Goal: Transaction & Acquisition: Download file/media

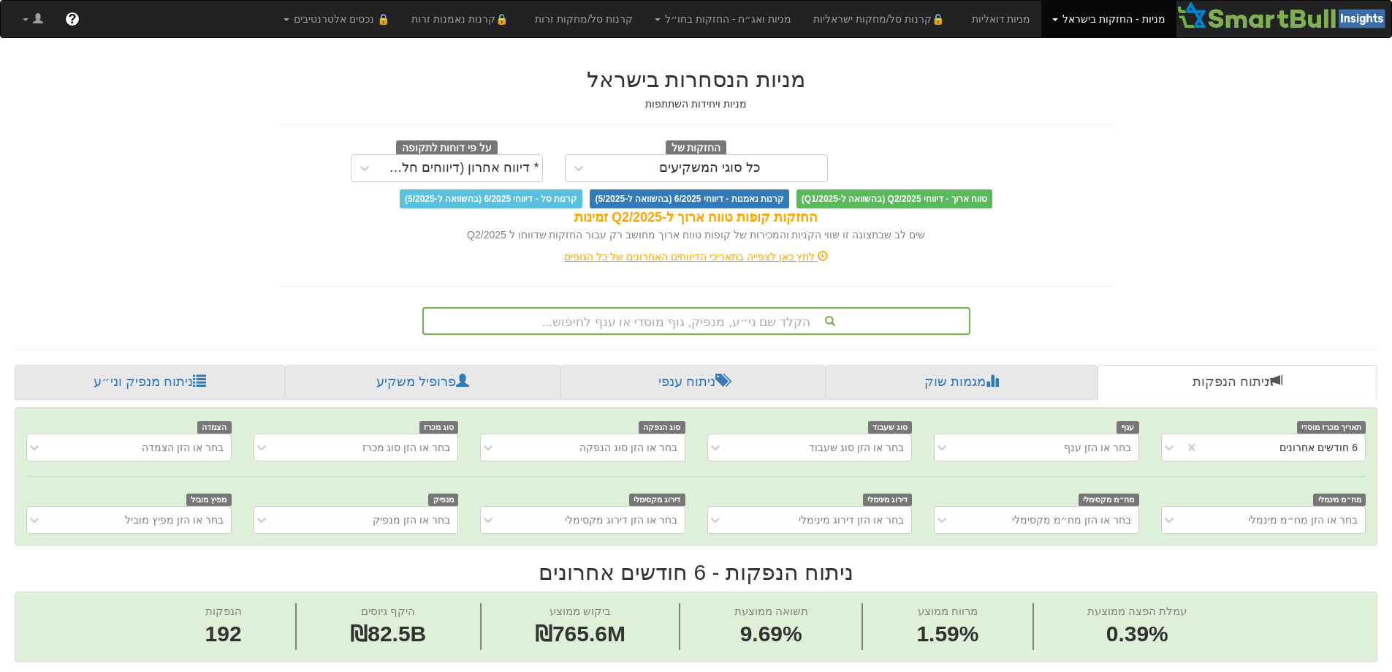
scroll to position [28, 0]
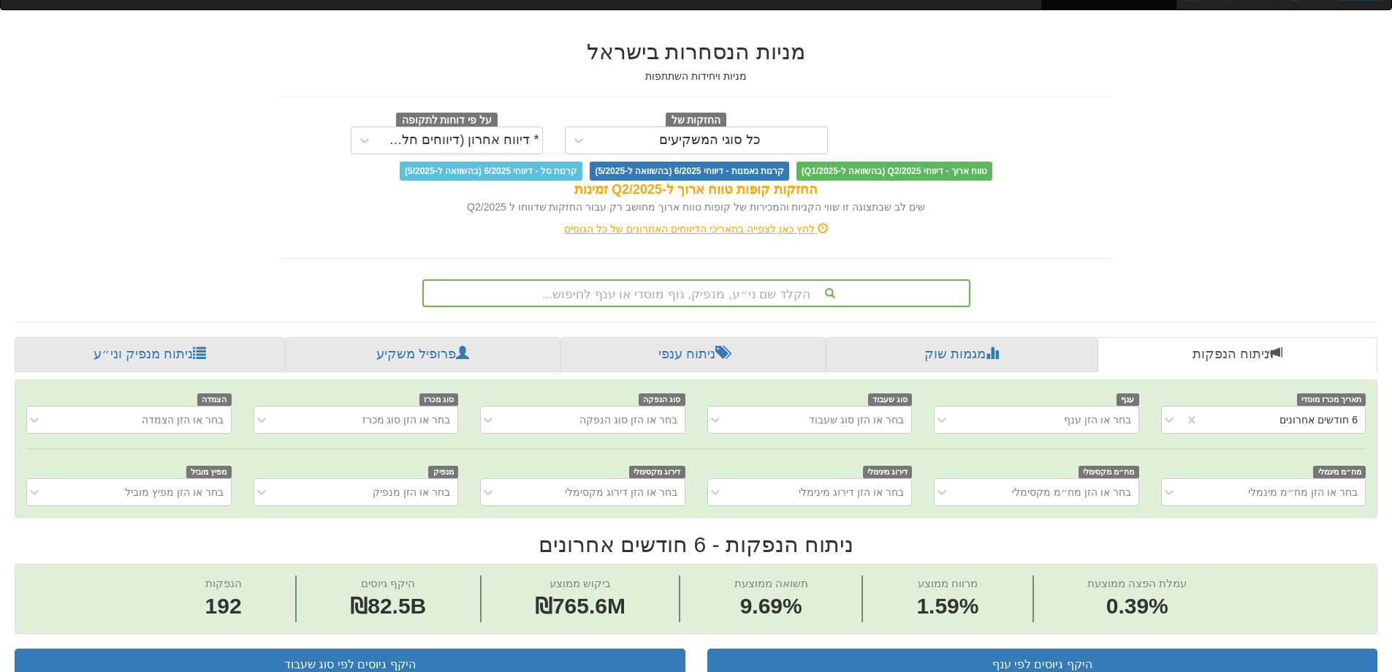
click at [722, 307] on div "הקלד שם ני״ע, מנפיק, גוף מוסדי או ענף לחיפוש..." at bounding box center [696, 293] width 548 height 28
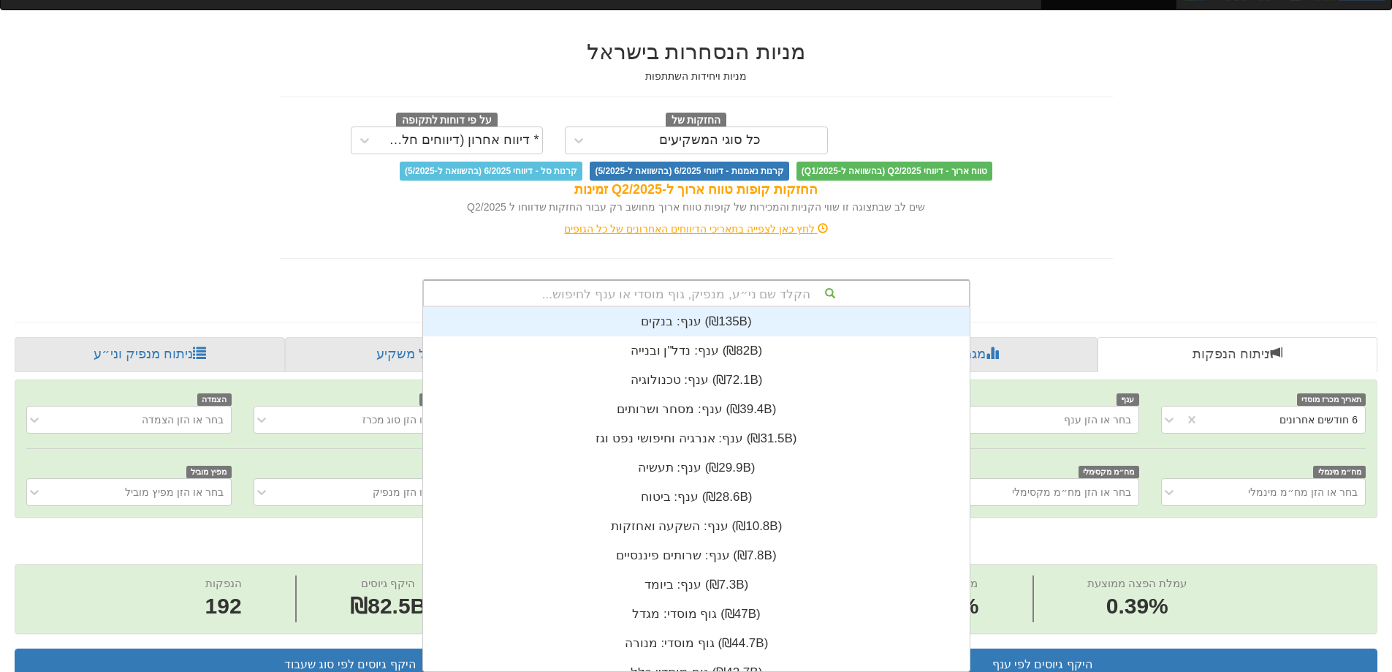
scroll to position [364, 0]
type input "צ"
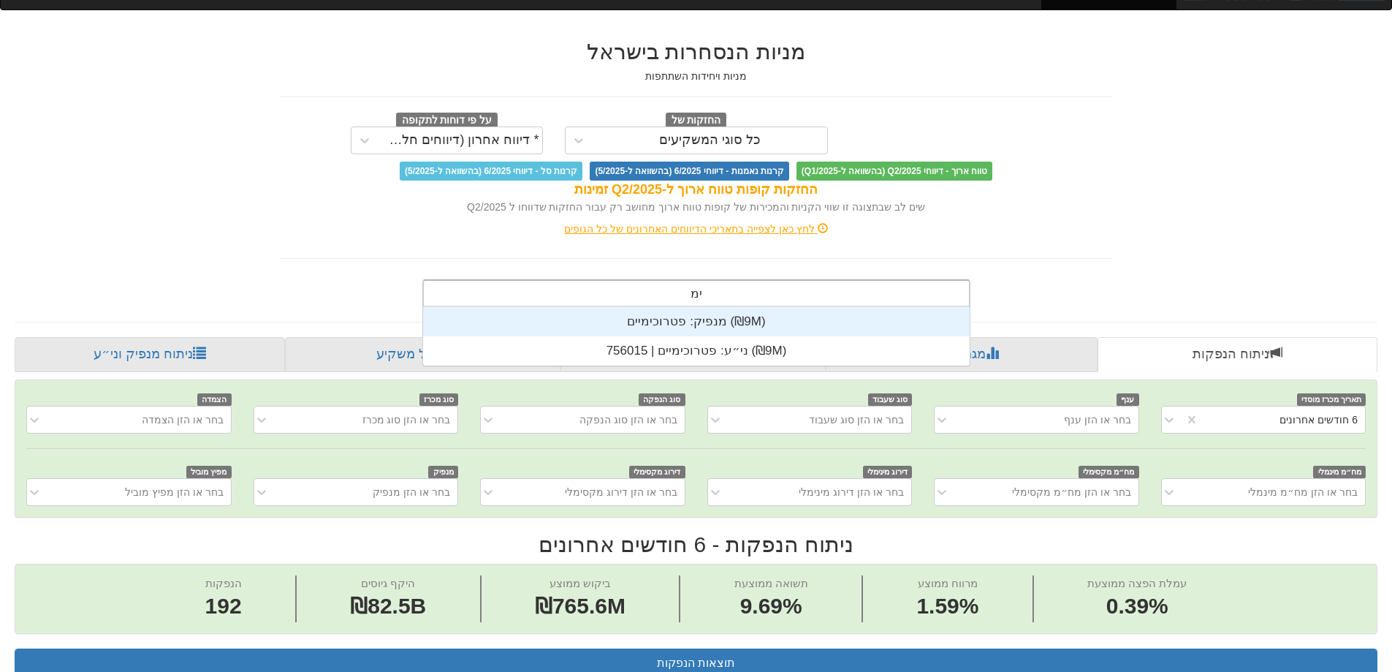
type input "י"
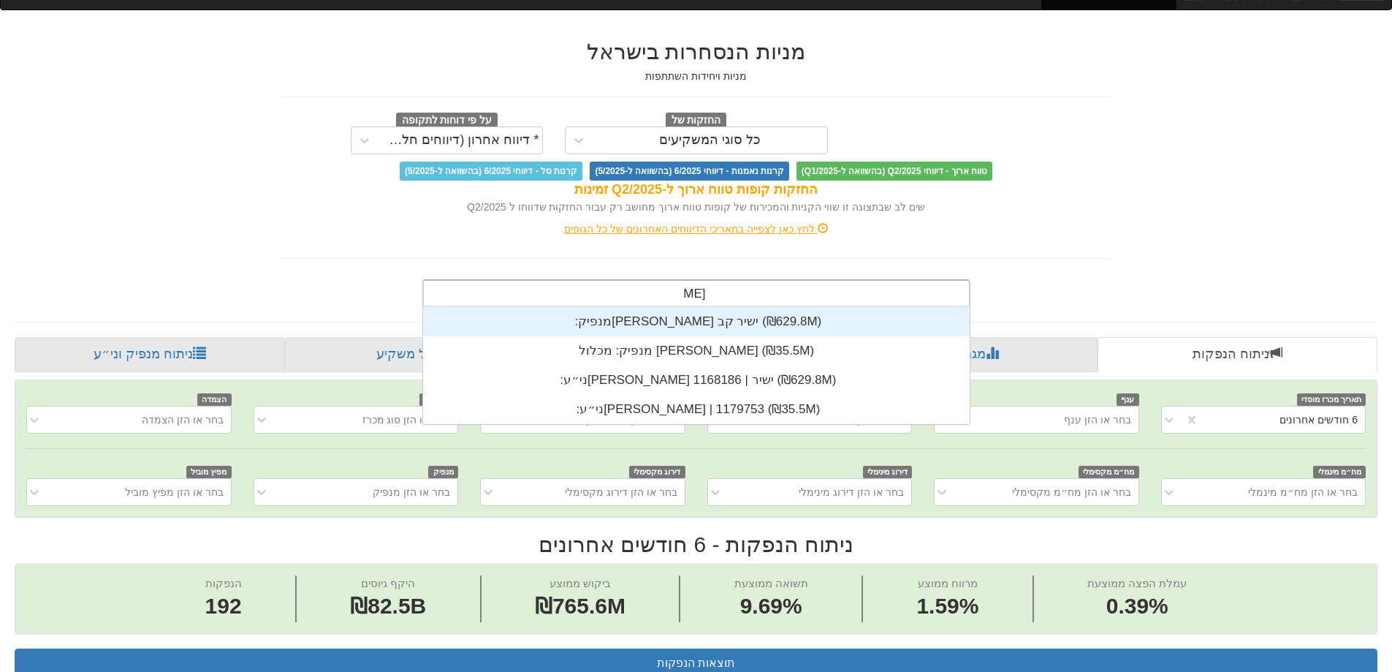
scroll to position [117, 0]
type input "[PERSON_NAME]"
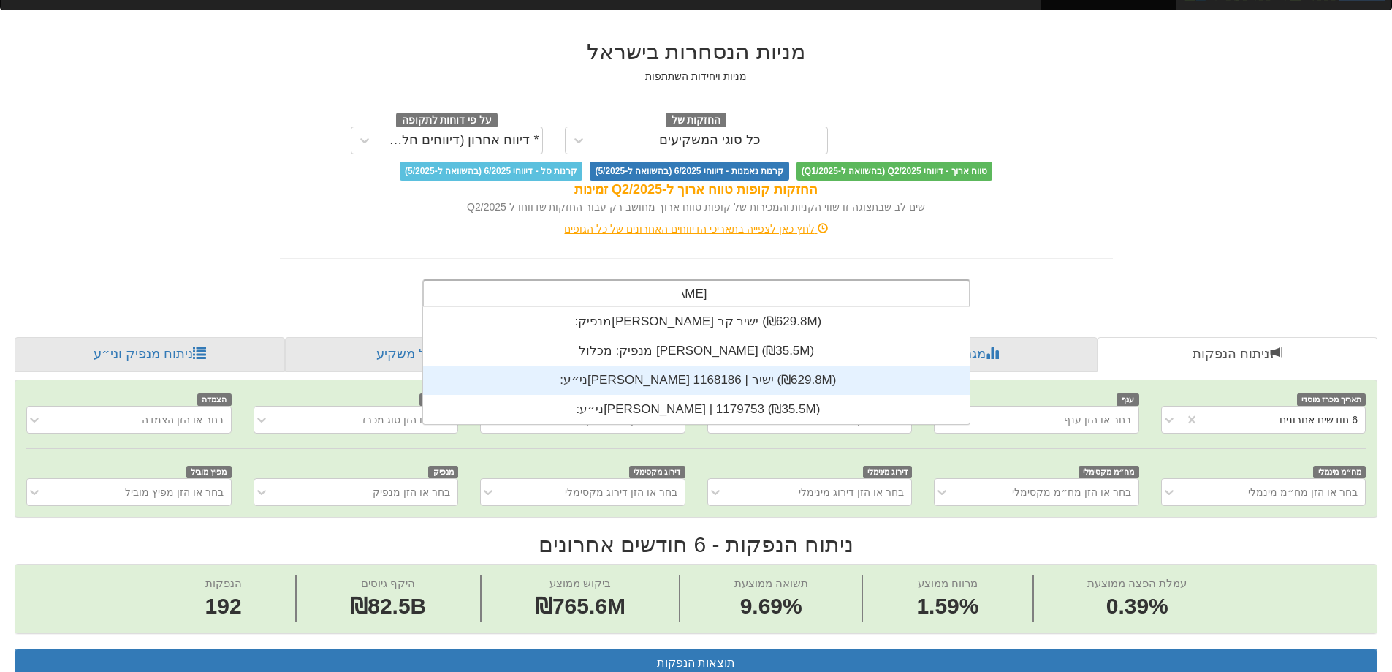
click at [784, 385] on div "ני״ע: ‏[PERSON_NAME] ישיר | 1168186 ‎(₪629.8M)‎" at bounding box center [696, 379] width 547 height 29
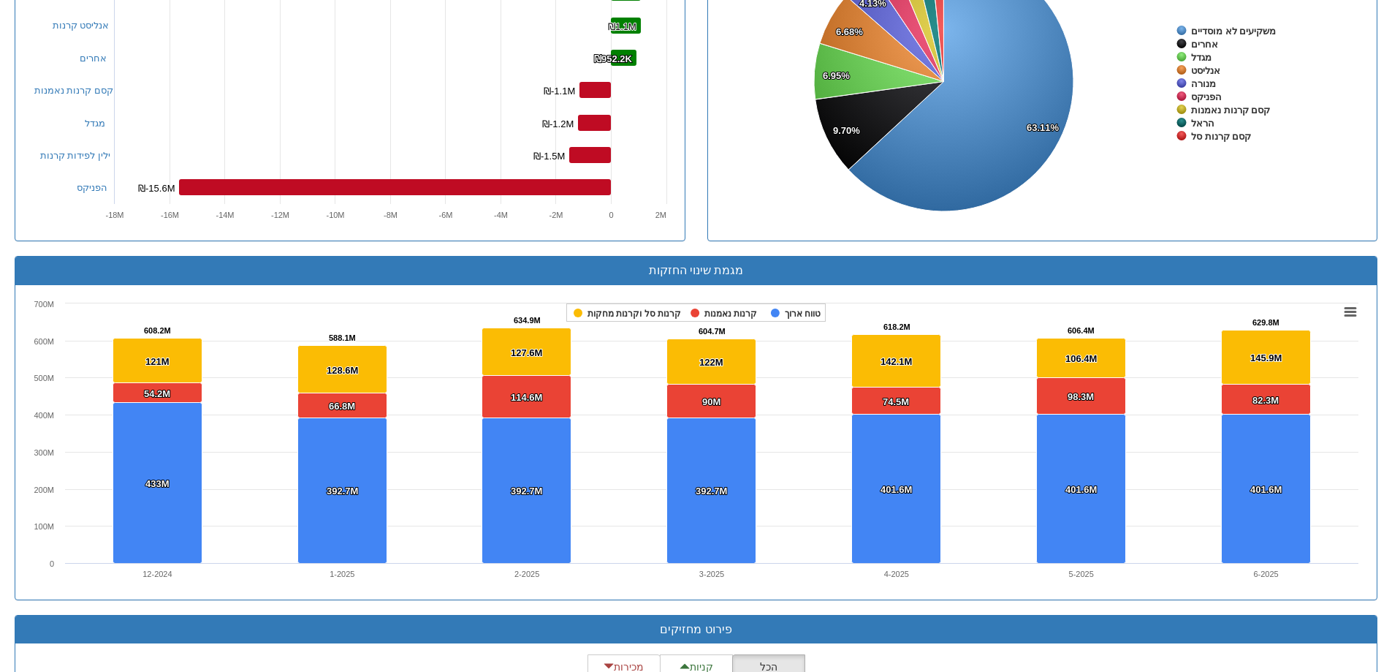
scroll to position [1109, 0]
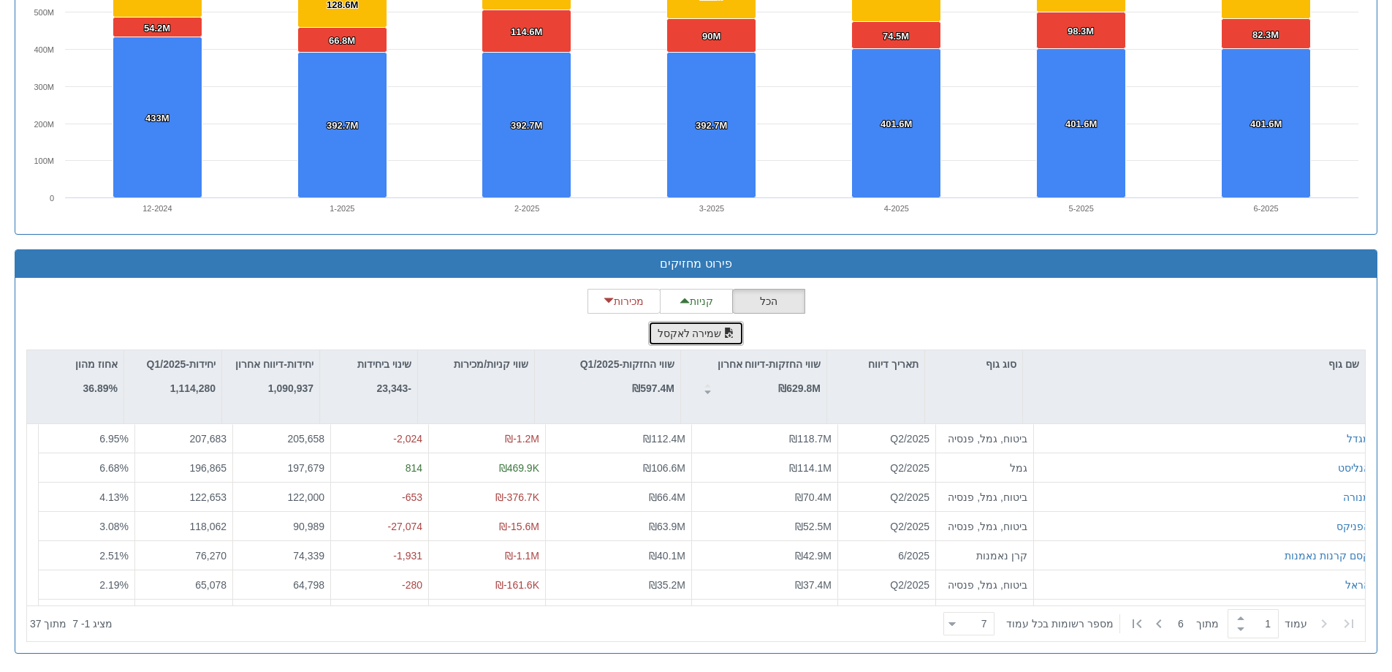
click at [686, 330] on button "שמירה לאקסל" at bounding box center [696, 333] width 96 height 25
